Goal: Find specific page/section

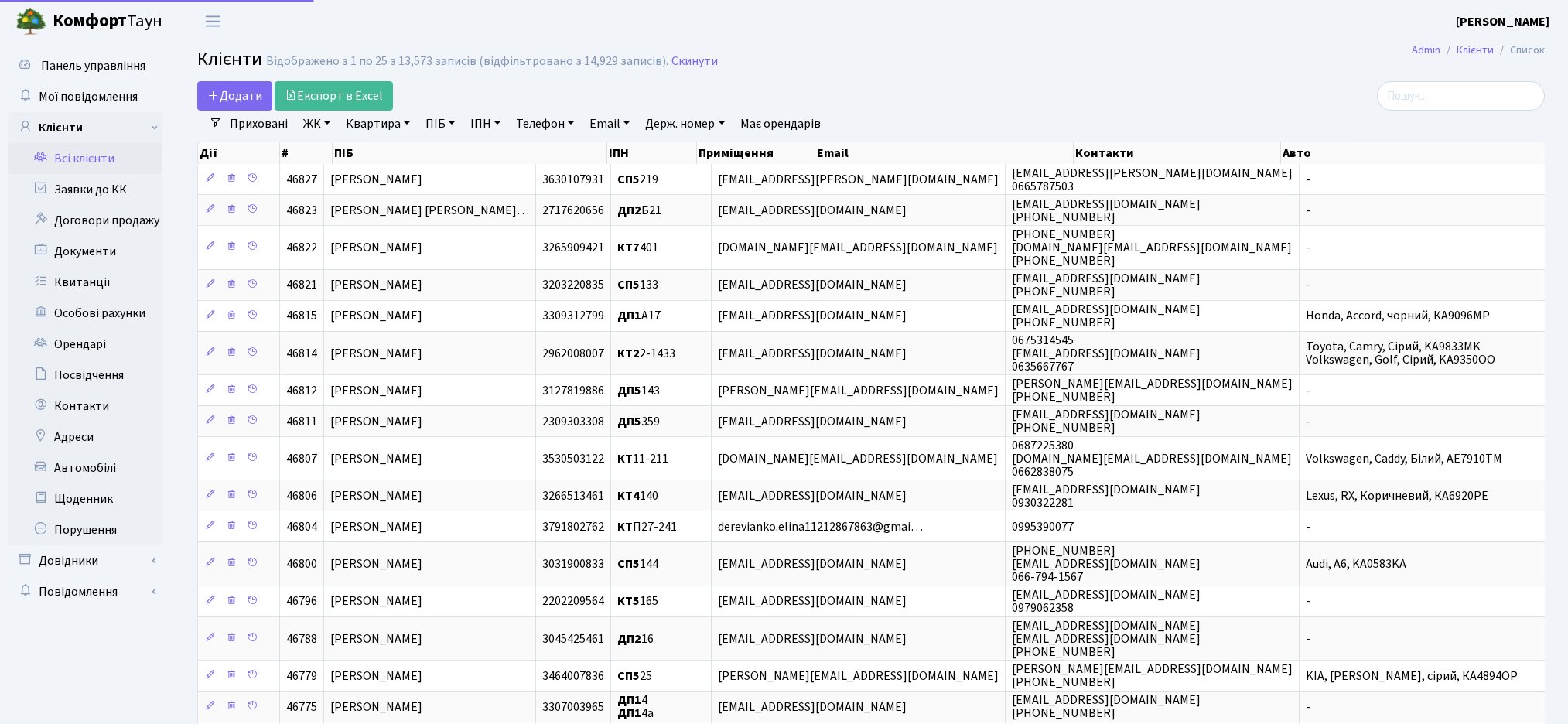
select select "25"
click at [1454, 98] on input "search" at bounding box center [1461, 95] width 168 height 30
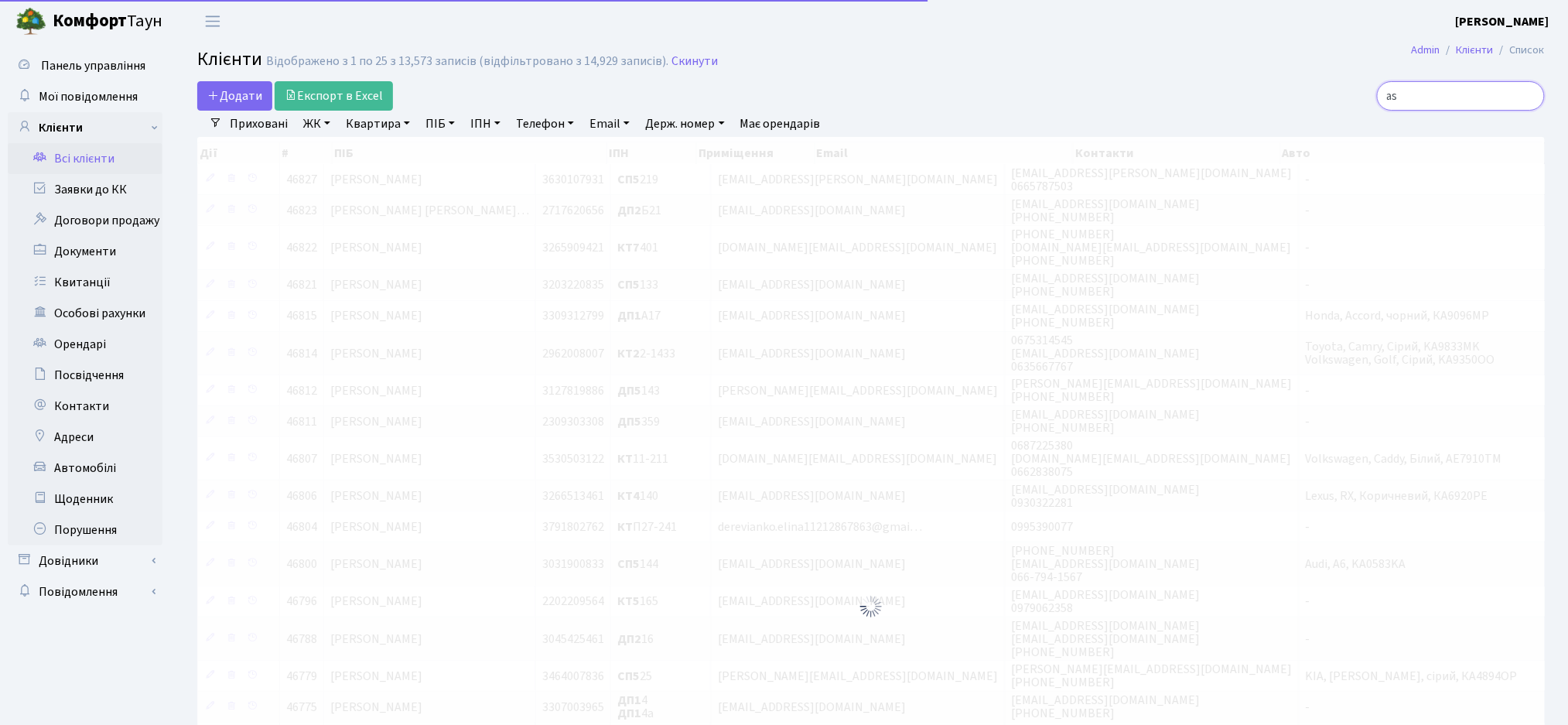
type input "a"
type input "фінан"
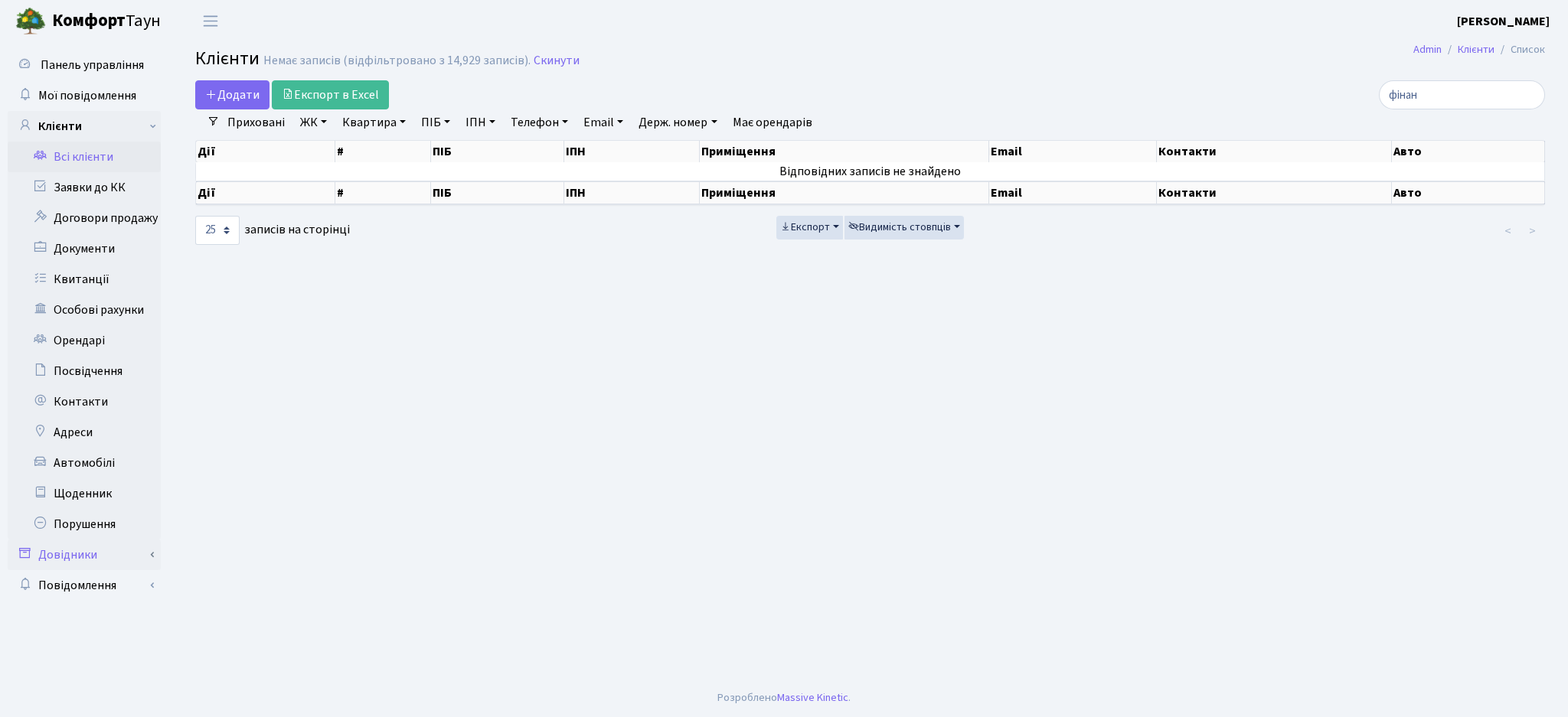
click at [102, 559] on link "Довідники" at bounding box center [83, 554] width 153 height 31
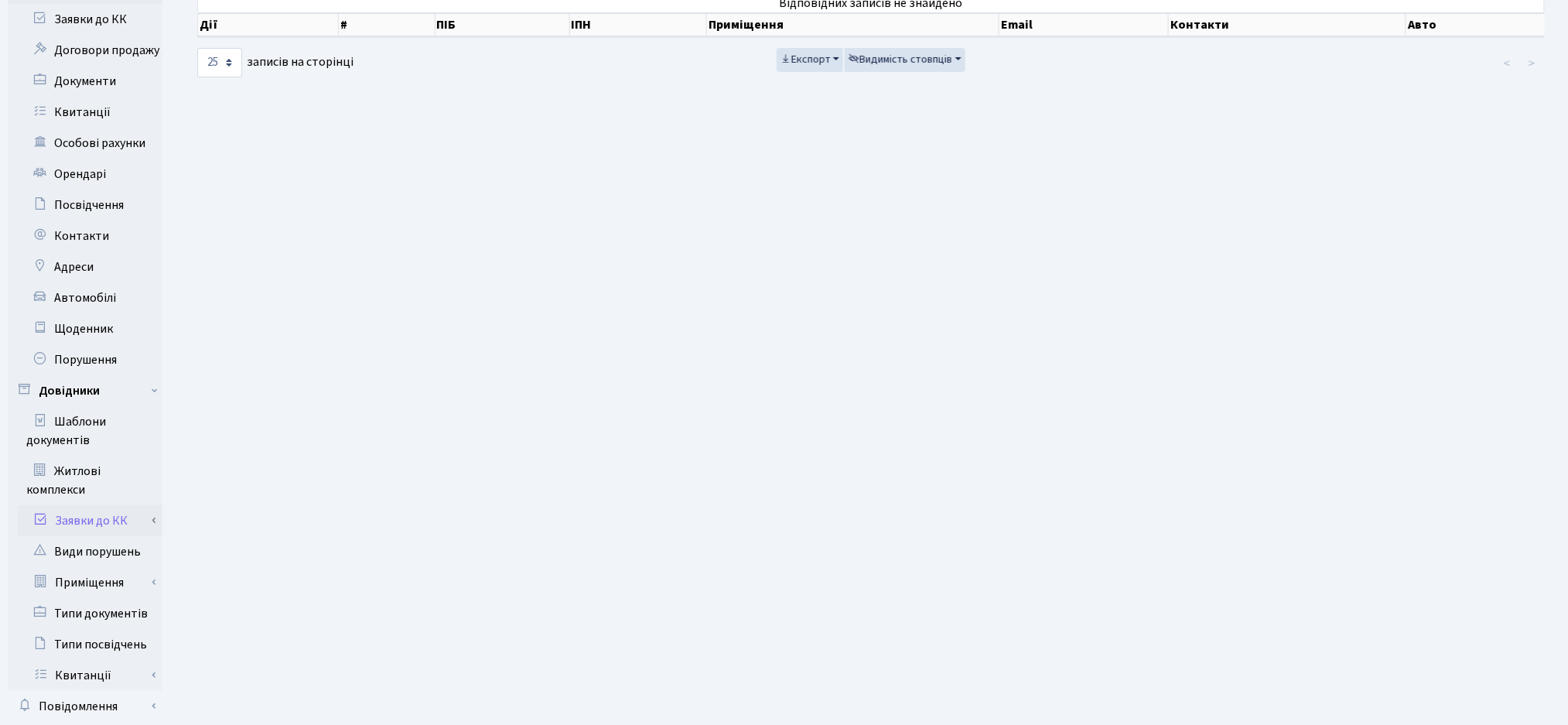
scroll to position [206, 0]
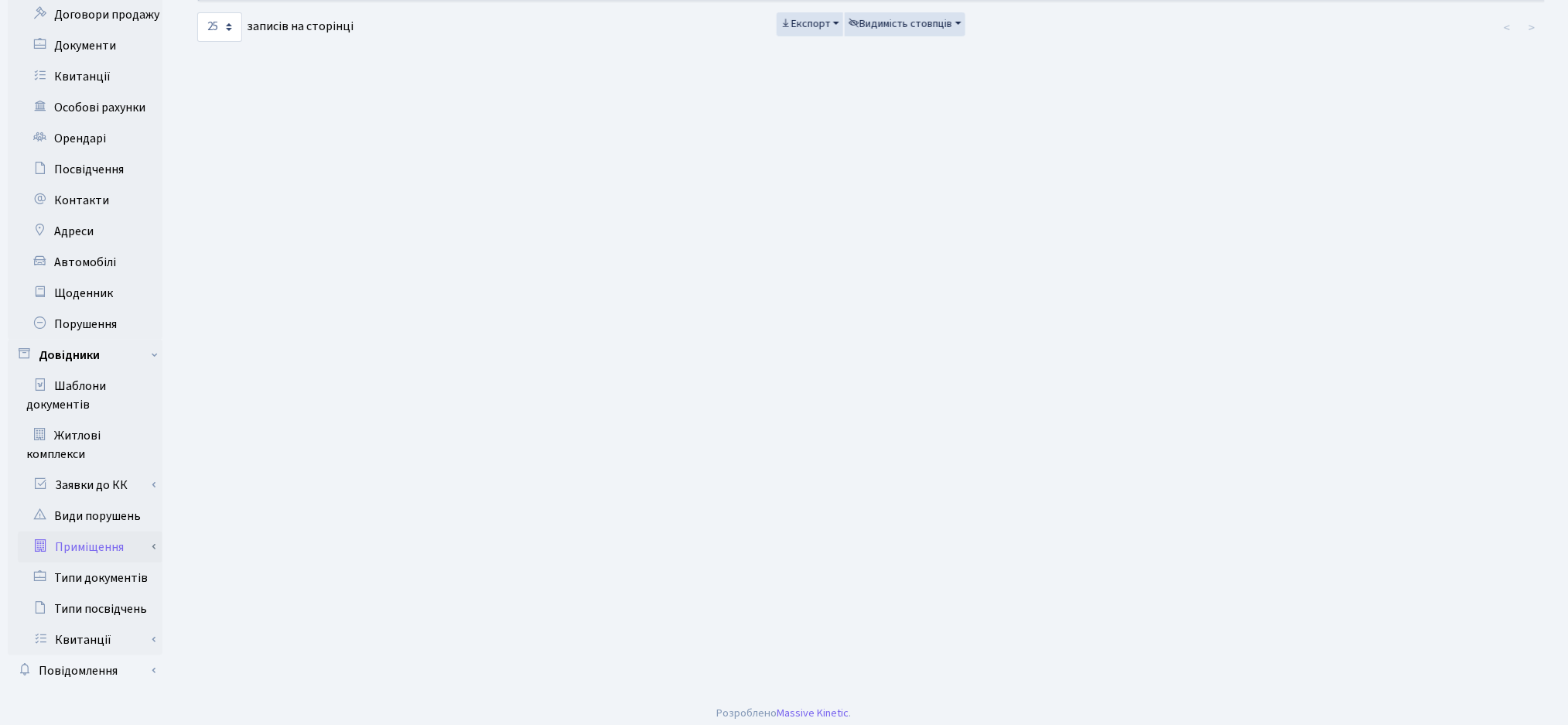
click at [116, 558] on link "Приміщення" at bounding box center [89, 547] width 144 height 31
click at [124, 593] on link "Всі приміщення" at bounding box center [89, 578] width 144 height 31
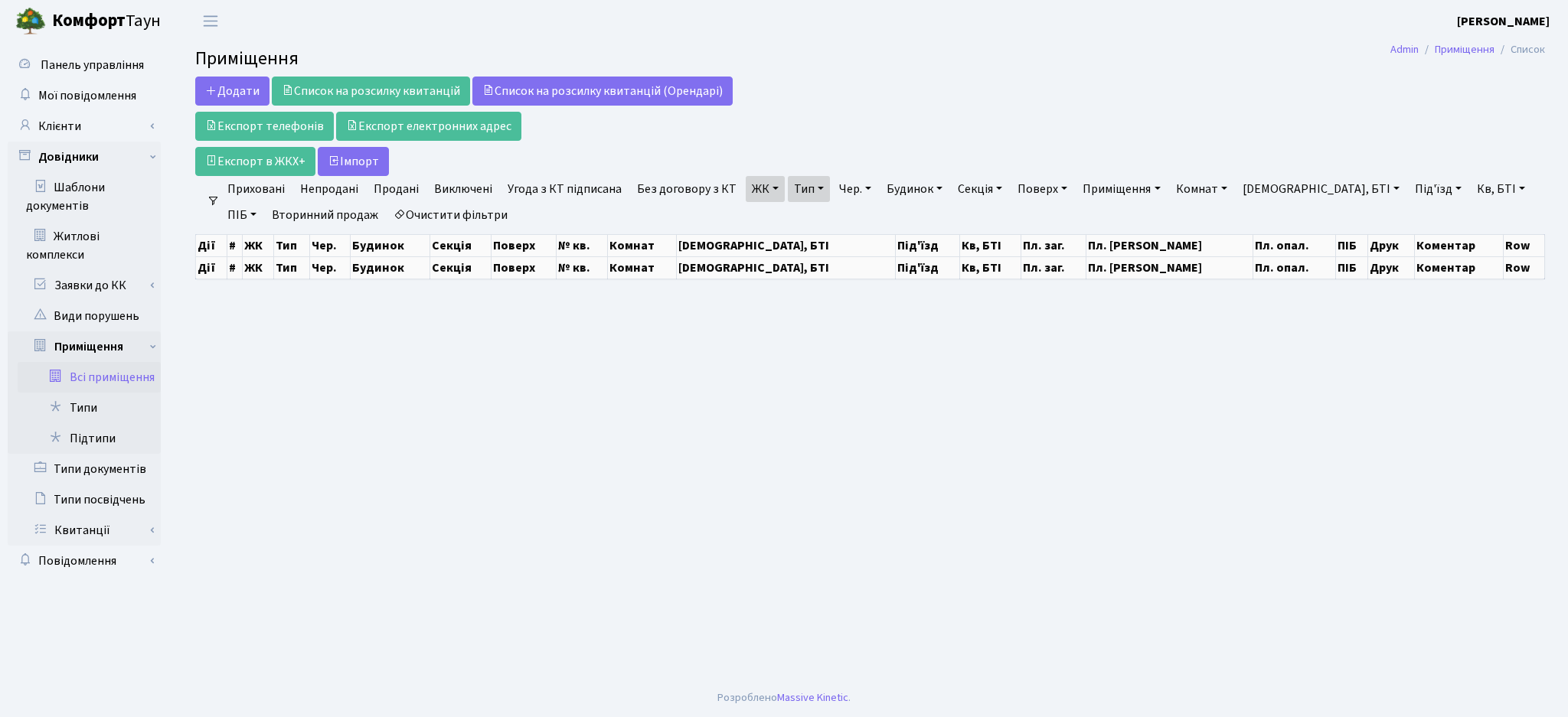
select select "25"
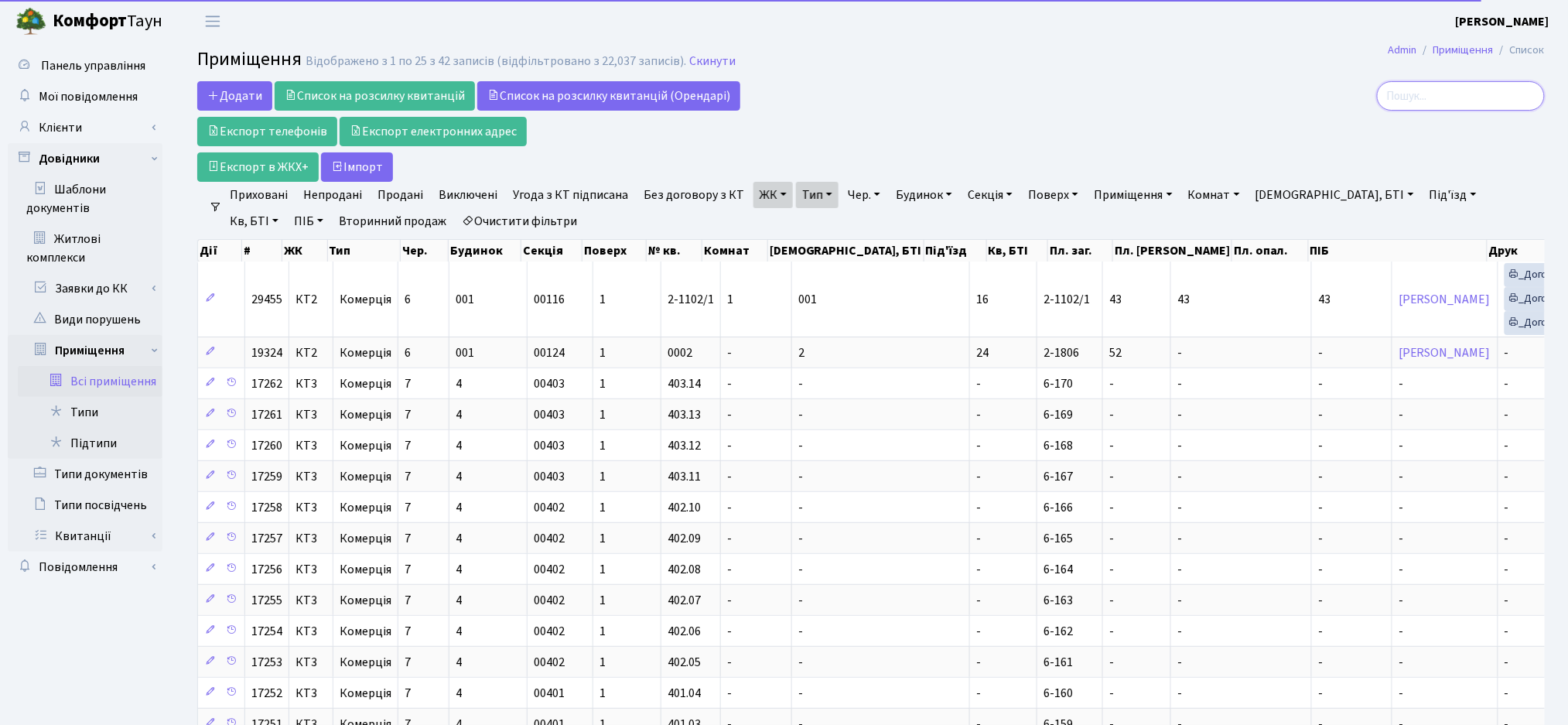
click at [1437, 96] on input "search" at bounding box center [1461, 95] width 168 height 30
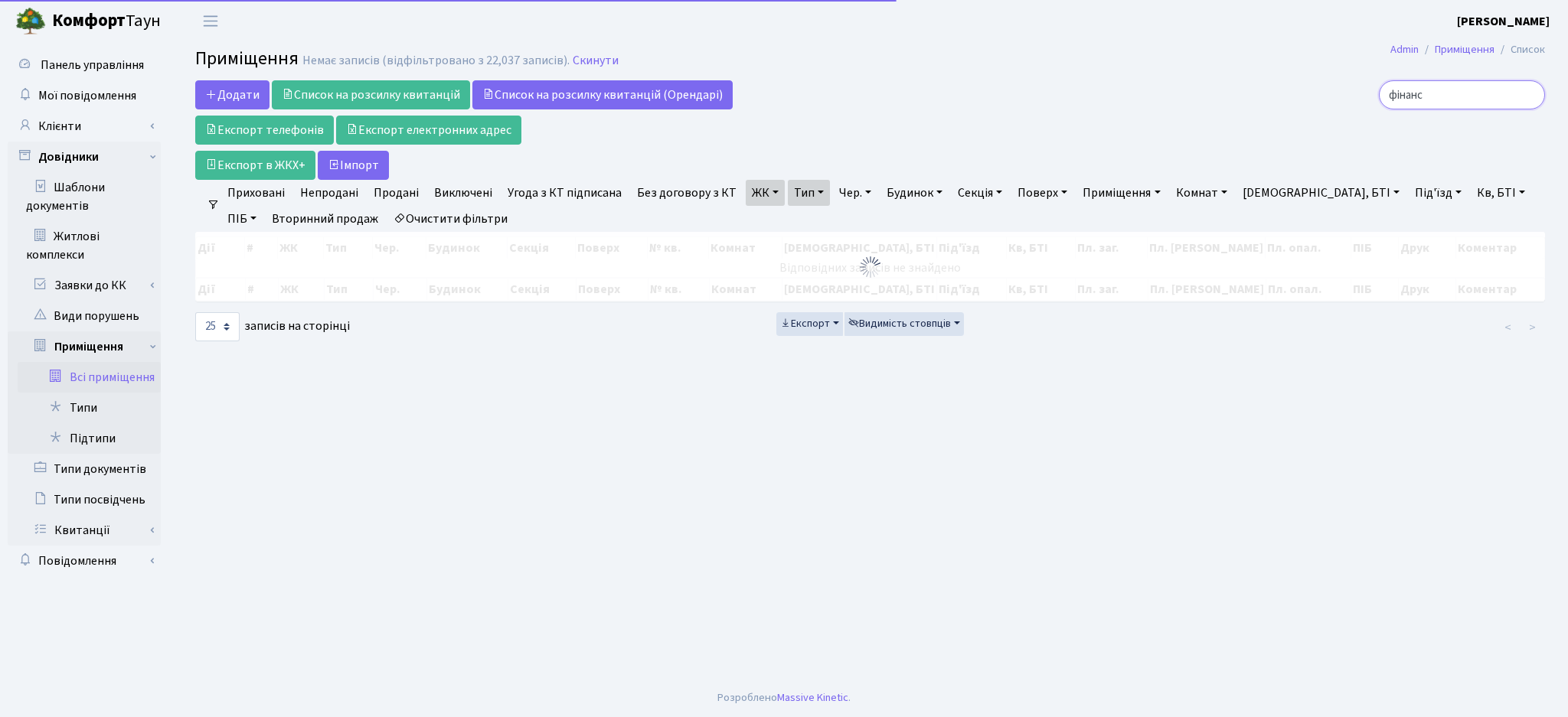
type input "фінанс"
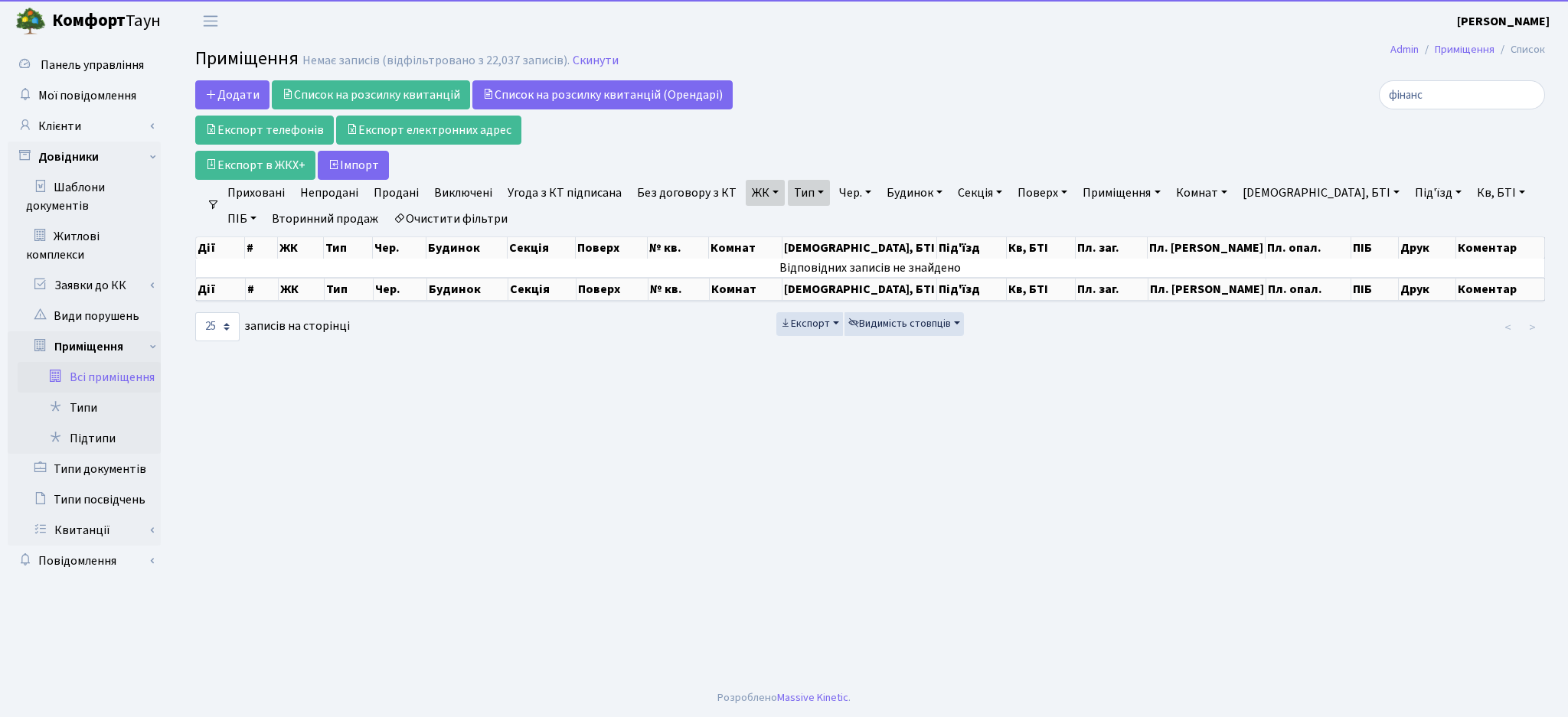
click at [411, 215] on link "Очистити фільтри" at bounding box center [450, 219] width 126 height 26
